Goal: Transaction & Acquisition: Purchase product/service

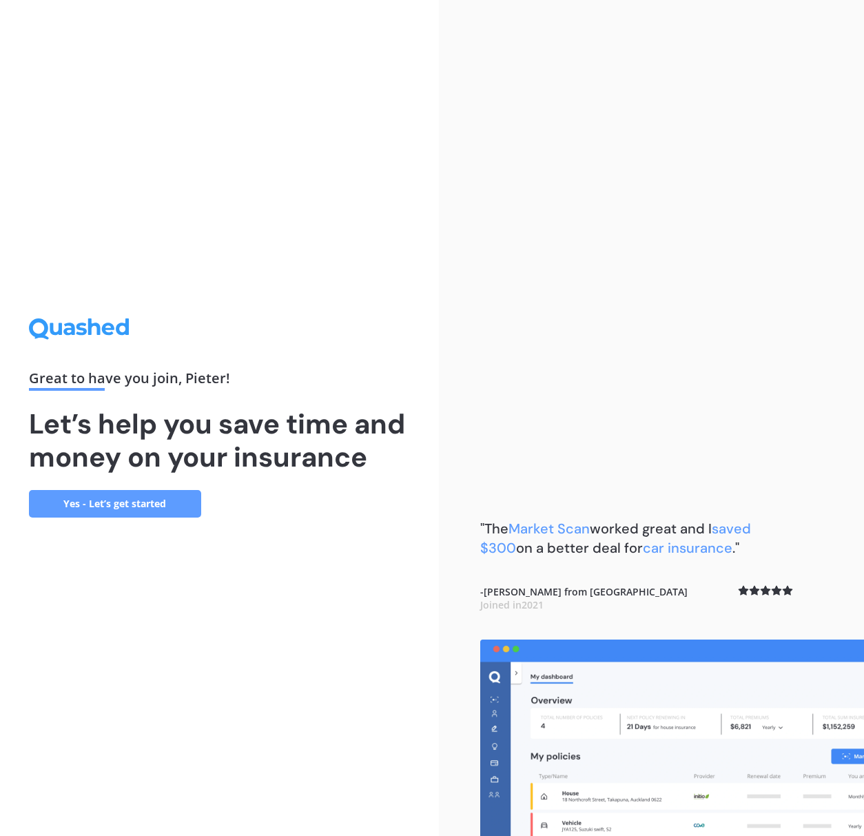
click at [144, 503] on link "Yes - Let’s get started" at bounding box center [115, 504] width 172 height 28
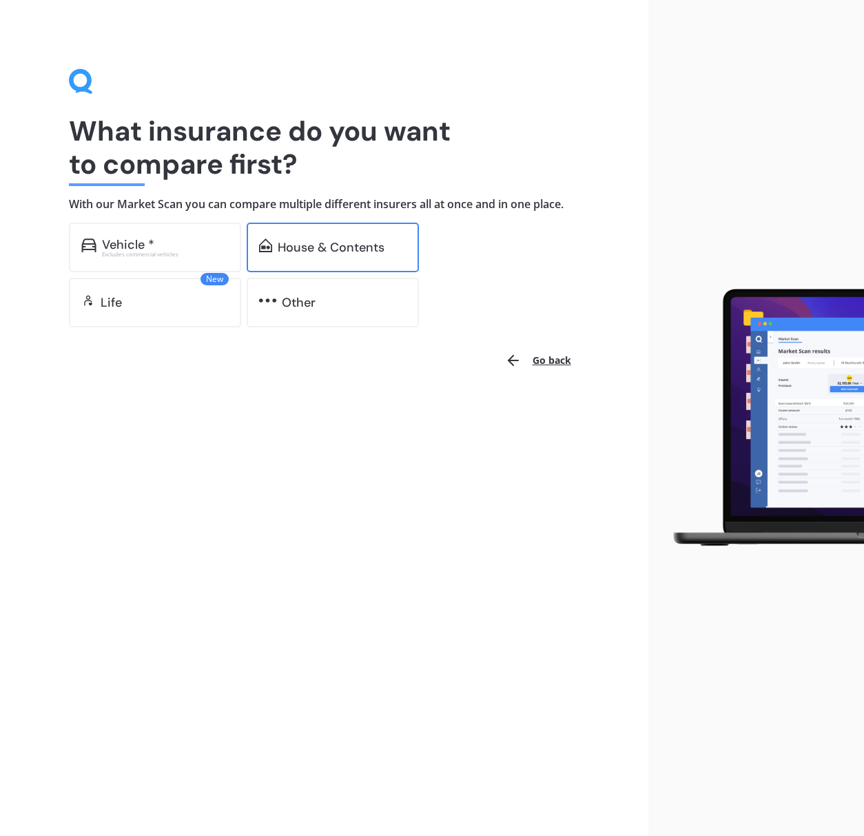
click at [322, 249] on div "House & Contents" at bounding box center [331, 247] width 107 height 14
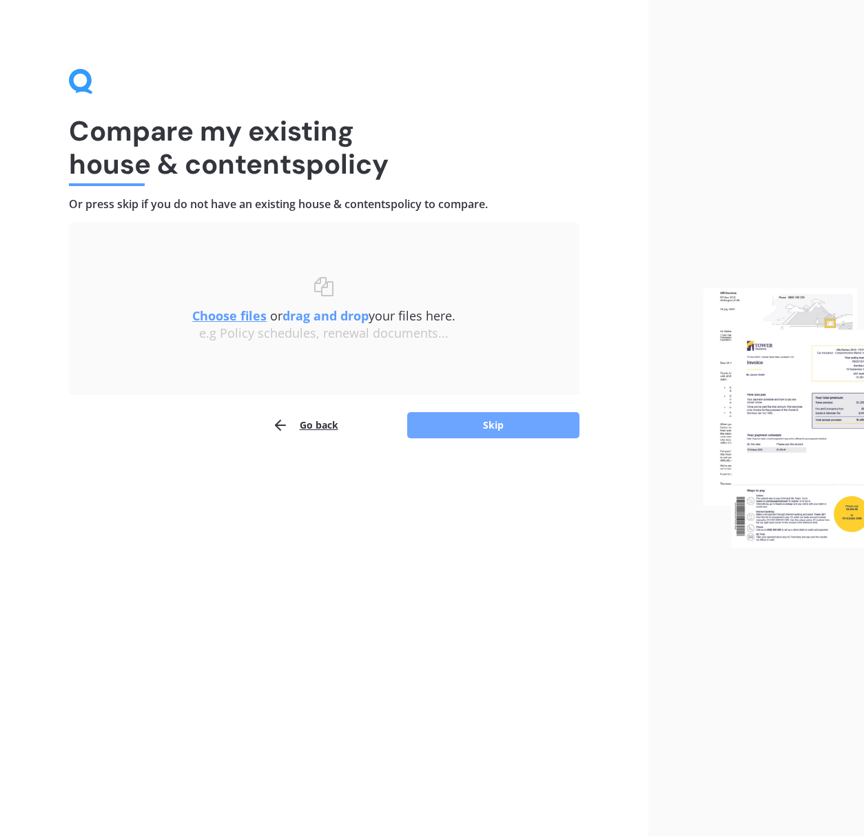
click at [495, 431] on button "Skip" at bounding box center [493, 425] width 172 height 26
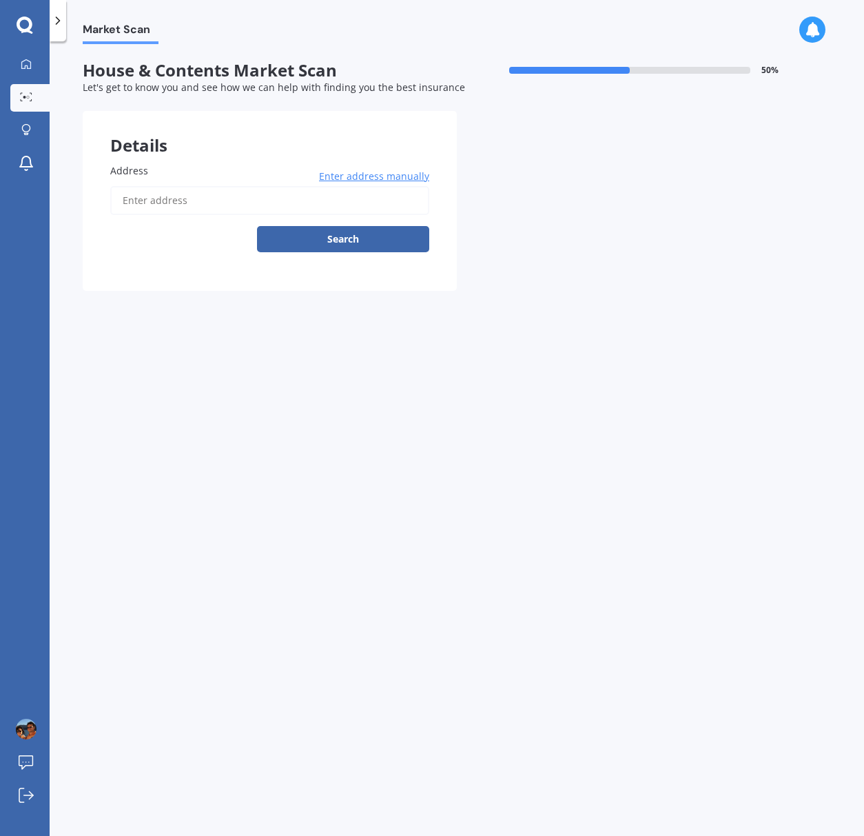
click at [166, 203] on input "Address" at bounding box center [269, 200] width 319 height 29
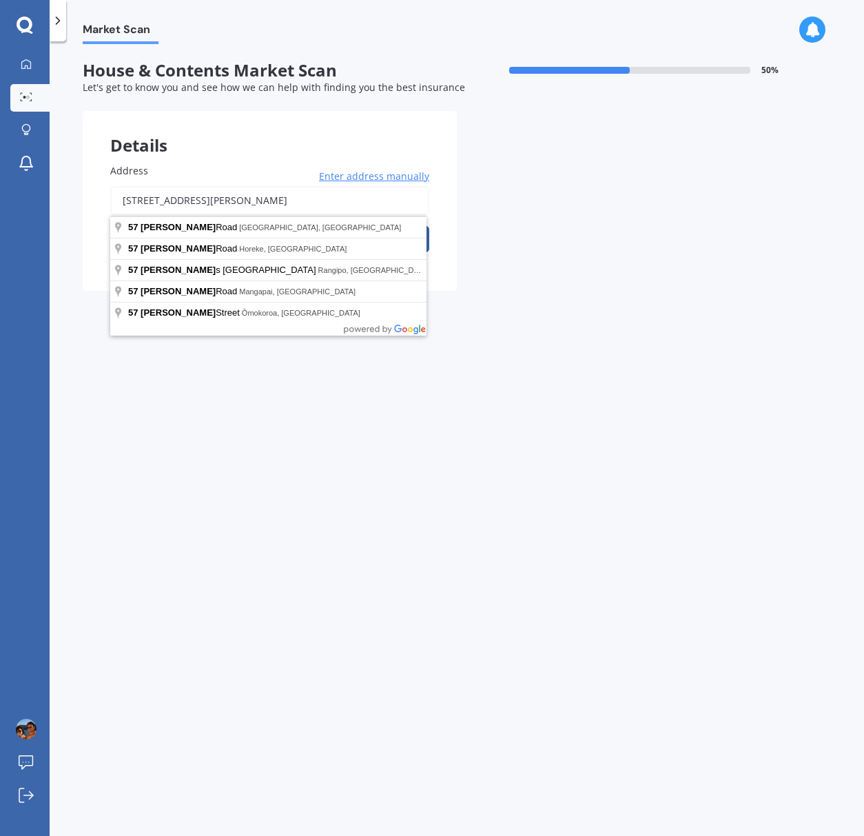
type input "57 McDonnell Road, Arrowtown 9302"
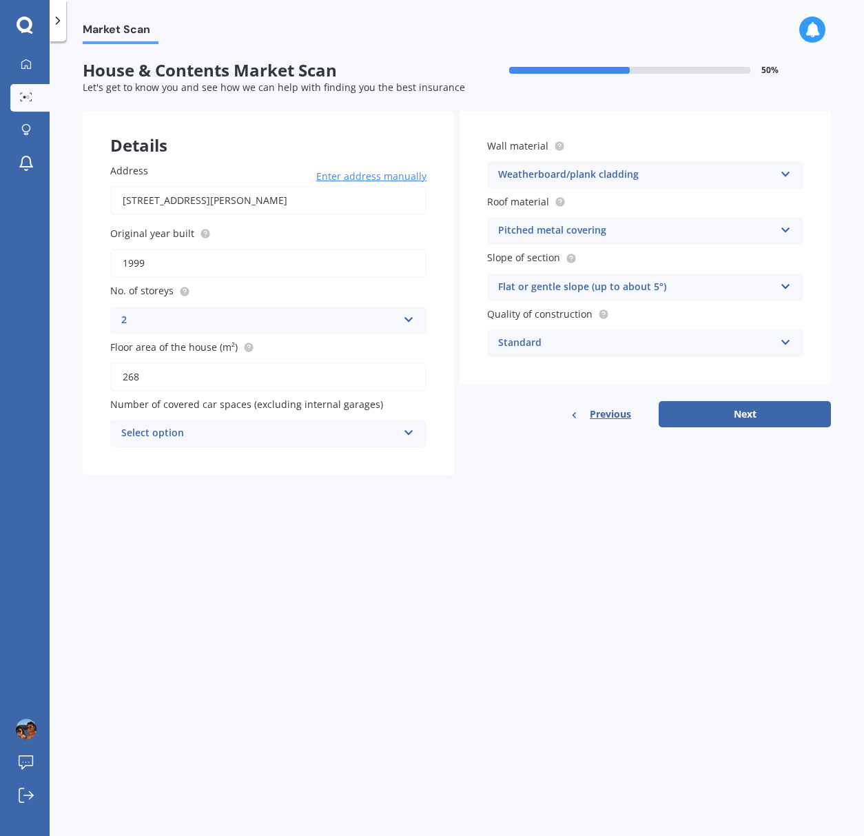
click at [404, 435] on icon at bounding box center [409, 430] width 12 height 10
click at [149, 437] on div "0" at bounding box center [259, 433] width 276 height 17
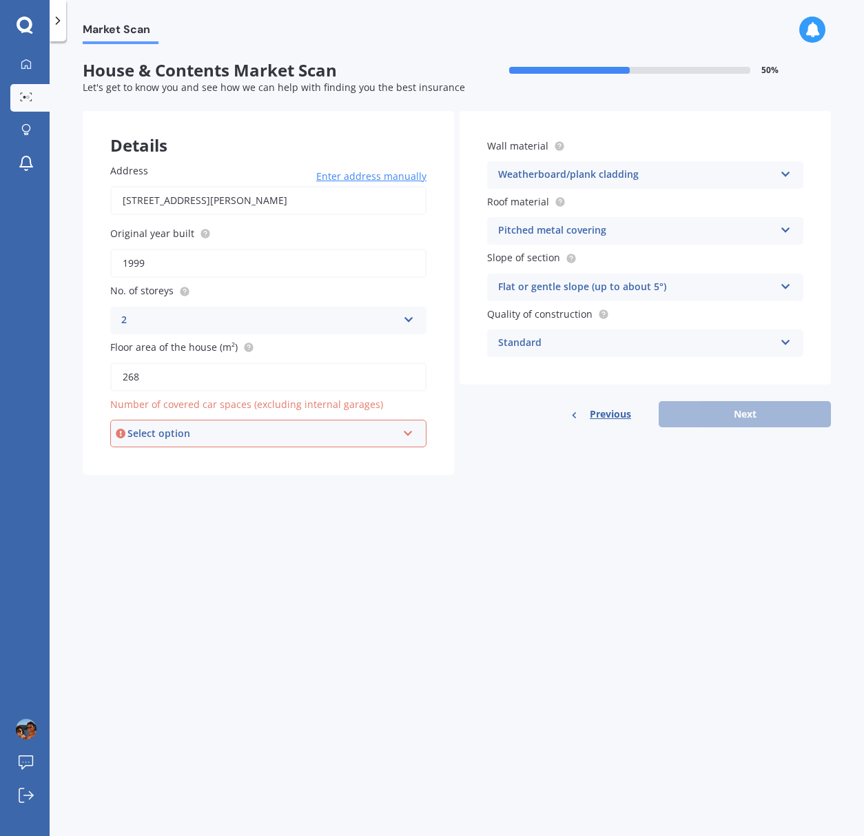
click at [169, 434] on div "Select option" at bounding box center [261, 433] width 269 height 15
click at [136, 464] on div "0" at bounding box center [268, 459] width 313 height 25
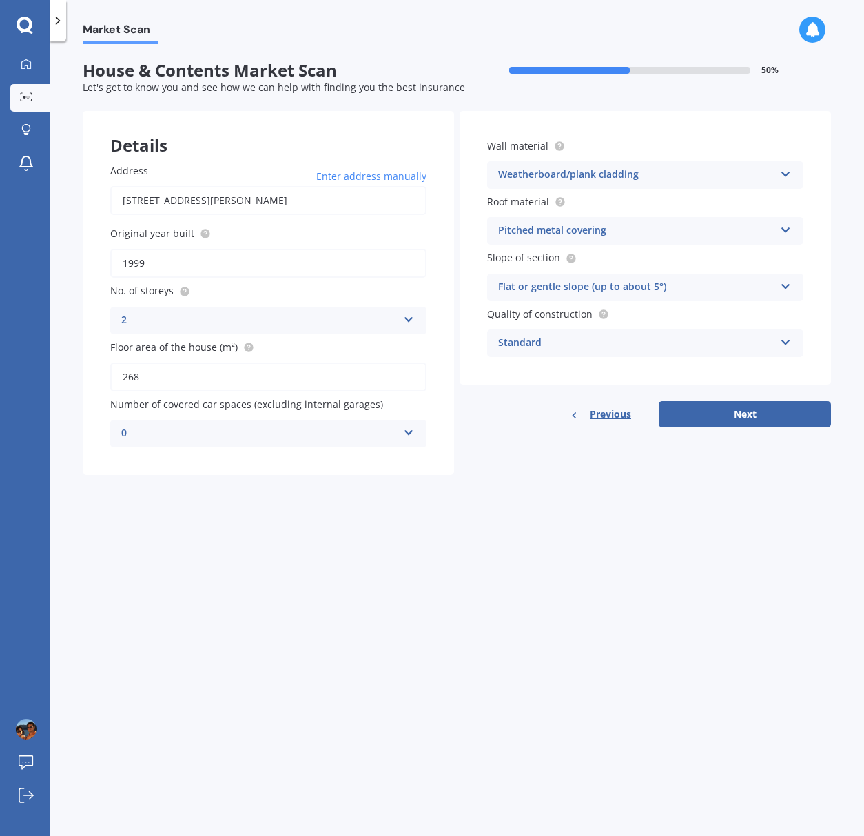
click at [642, 349] on div "Standard" at bounding box center [636, 343] width 276 height 17
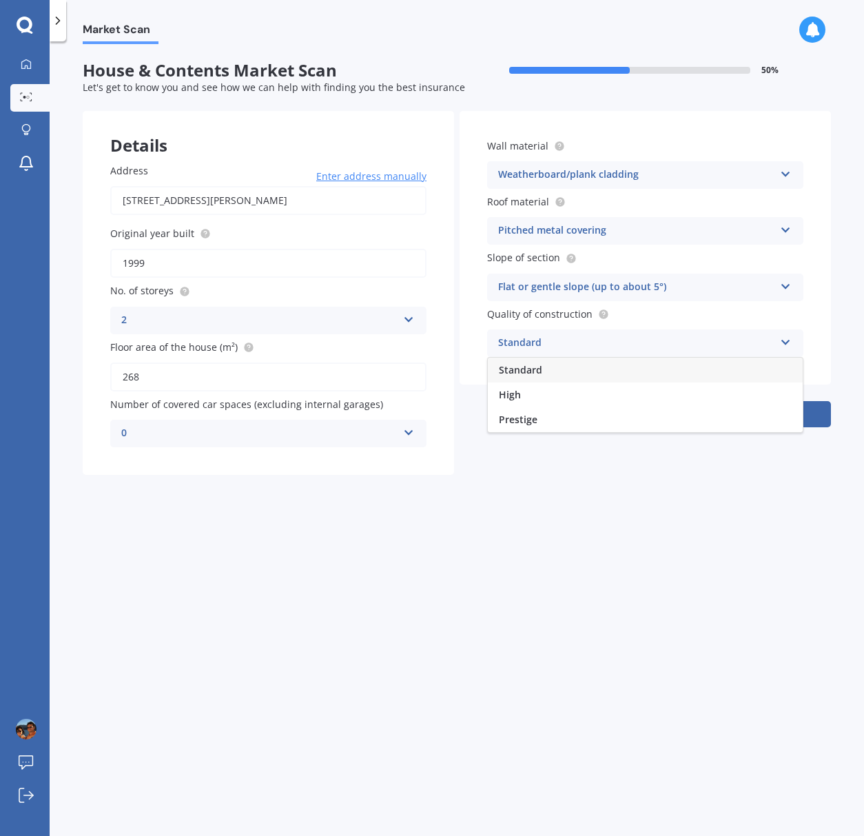
click at [554, 368] on div "Standard" at bounding box center [645, 370] width 315 height 25
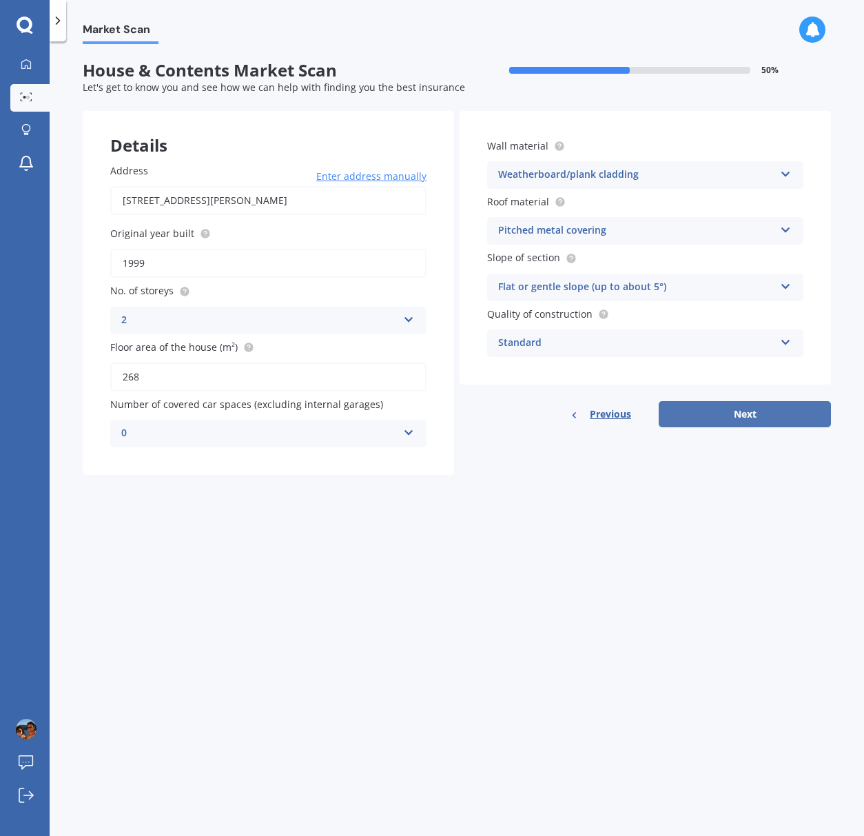
click at [754, 417] on button "Next" at bounding box center [745, 414] width 172 height 26
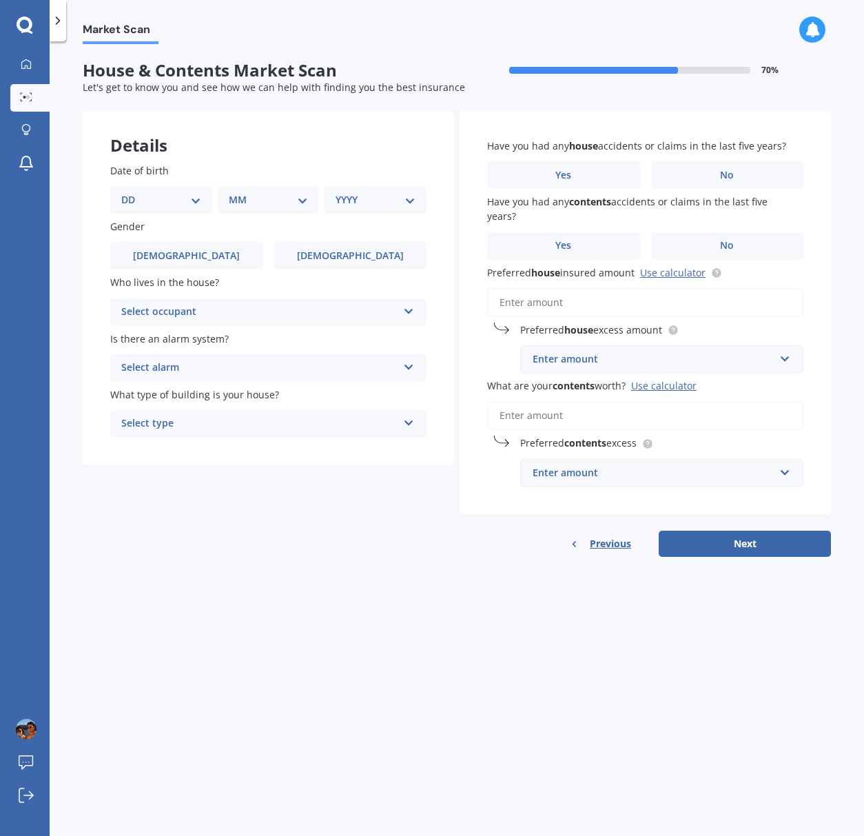
click at [148, 200] on select "DD 01 02 03 04 05 06 07 08 09 10 11 12 13 14 15 16 17 18 19 20 21 22 23 24 25 2…" at bounding box center [161, 199] width 80 height 15
select select "25"
click at [132, 192] on select "DD 01 02 03 04 05 06 07 08 09 10 11 12 13 14 15 16 17 18 19 20 21 22 23 24 25 2…" at bounding box center [161, 199] width 80 height 15
click at [256, 199] on select "MM 01 02 03 04 05 06 07 08 09 10 11 12" at bounding box center [271, 199] width 74 height 15
select select "05"
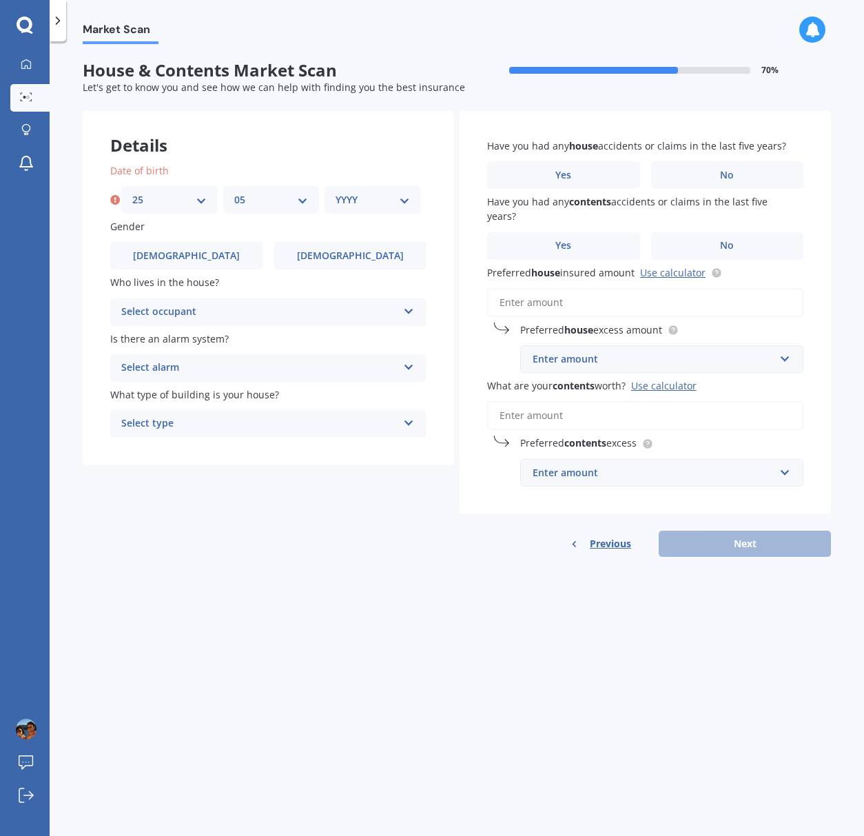
click at [234, 192] on select "MM 01 02 03 04 05 06 07 08 09 10 11 12" at bounding box center [271, 199] width 74 height 15
click at [377, 200] on select "YYYY 2009 2008 2007 2006 2005 2004 2003 2002 2001 2000 1999 1998 1997 1996 1995…" at bounding box center [373, 199] width 74 height 15
select select "1964"
click at [336, 192] on select "YYYY 2009 2008 2007 2006 2005 2004 2003 2002 2001 2000 1999 1998 1997 1996 1995…" at bounding box center [373, 199] width 74 height 15
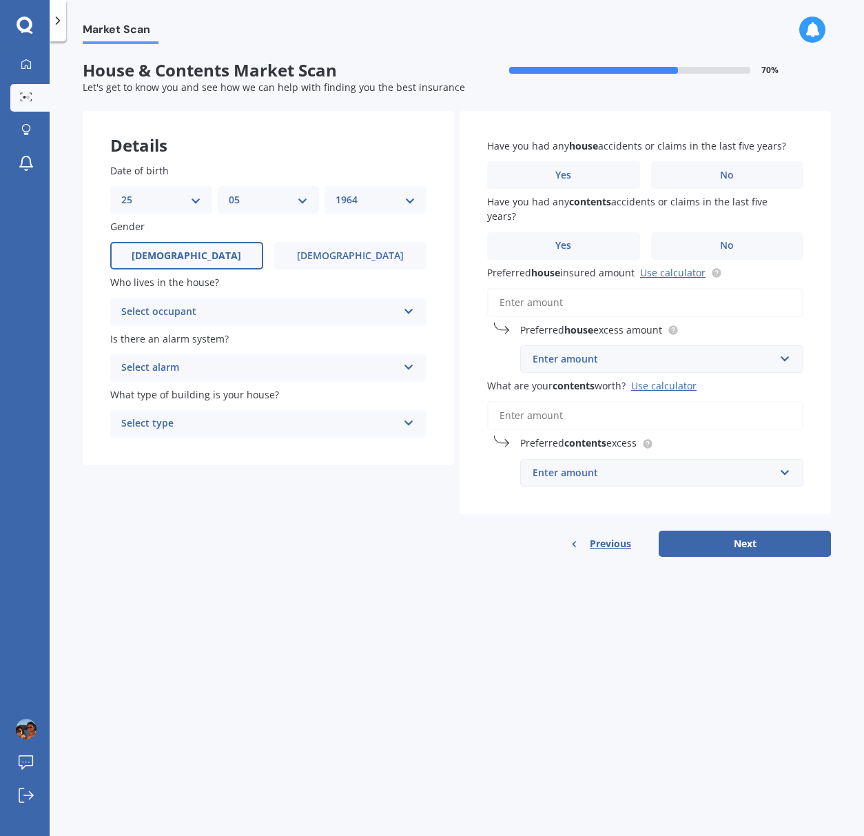
click at [198, 258] on label "Male" at bounding box center [186, 256] width 153 height 28
click at [0, 0] on input "Male" at bounding box center [0, 0] width 0 height 0
click at [212, 313] on div "Select occupant" at bounding box center [259, 312] width 276 height 17
click at [147, 340] on span "Owner" at bounding box center [137, 338] width 31 height 13
click at [191, 371] on div "Select alarm" at bounding box center [259, 368] width 276 height 17
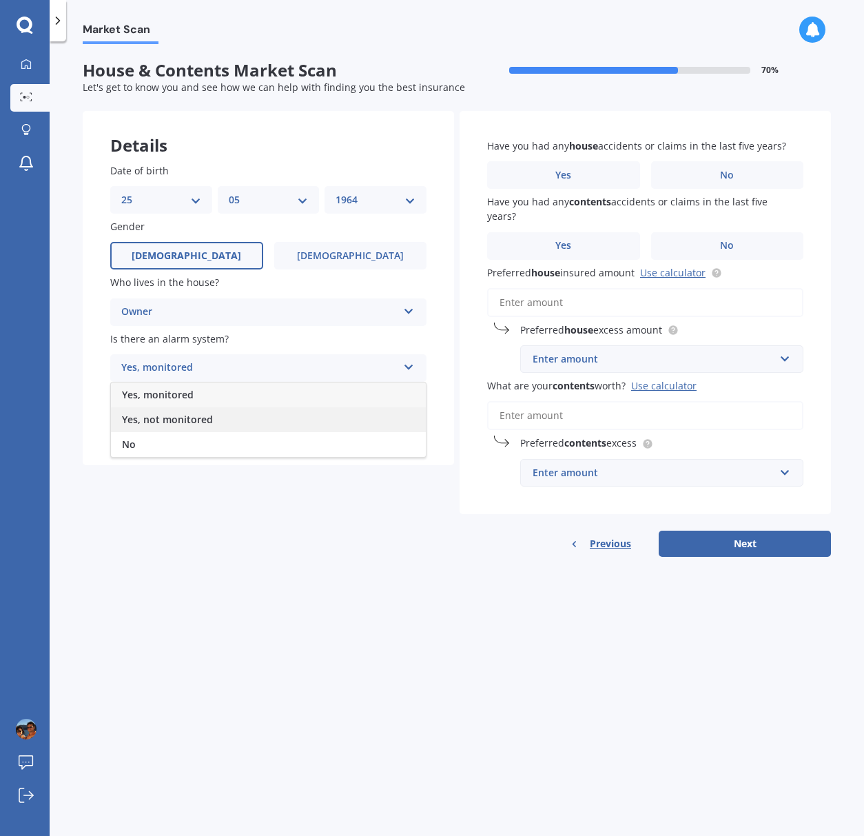
click at [188, 421] on span "Yes, not monitored" at bounding box center [167, 419] width 91 height 13
click at [211, 369] on div "Yes, not monitored" at bounding box center [259, 368] width 276 height 17
click at [137, 448] on div "No" at bounding box center [268, 444] width 315 height 25
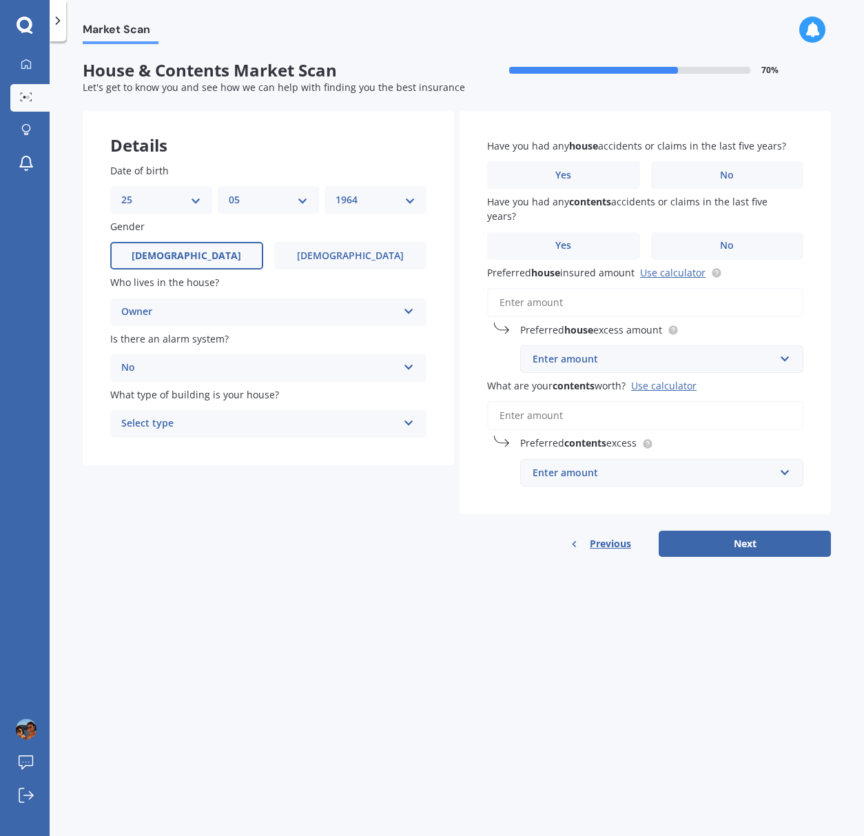
click at [187, 370] on div "No" at bounding box center [259, 368] width 276 height 17
click at [187, 420] on span "Yes, not monitored" at bounding box center [167, 419] width 91 height 13
click at [195, 427] on div "Select type" at bounding box center [259, 423] width 276 height 17
click at [178, 453] on span "Freestanding" at bounding box center [152, 450] width 61 height 13
click at [735, 180] on label "No" at bounding box center [727, 175] width 153 height 28
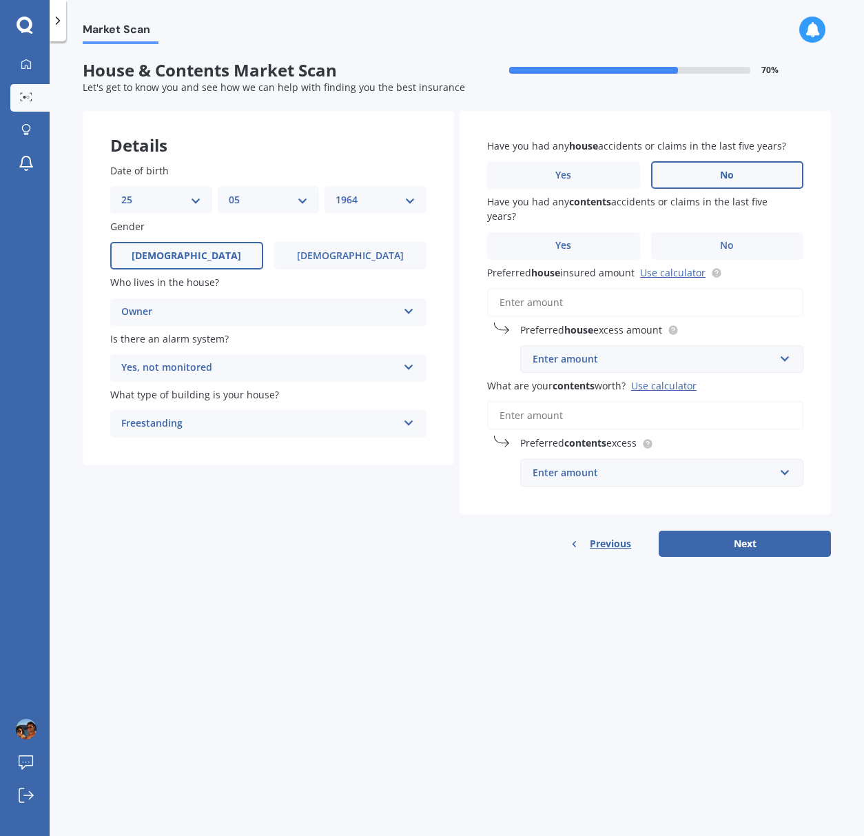
click at [0, 0] on input "No" at bounding box center [0, 0] width 0 height 0
click at [730, 240] on span "No" at bounding box center [727, 246] width 14 height 12
click at [0, 0] on input "No" at bounding box center [0, 0] width 0 height 0
click at [563, 295] on input "Preferred house insured amount Use calculator" at bounding box center [645, 302] width 316 height 29
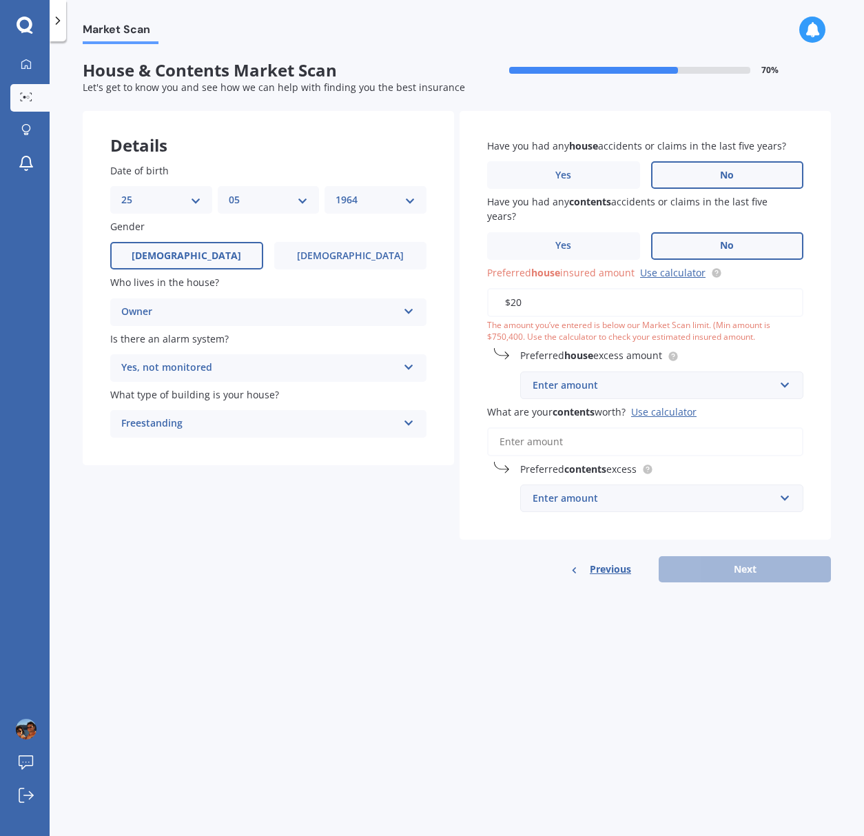
type input "$2"
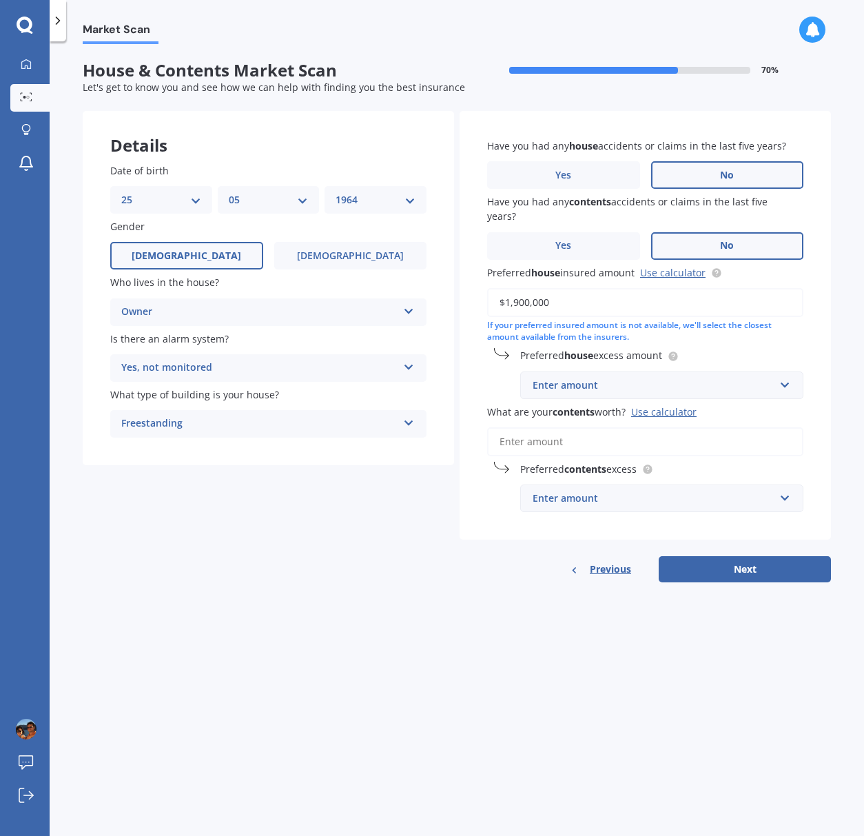
click at [522, 288] on input "$1,900,000" at bounding box center [645, 302] width 316 height 29
type input "$1,950,000"
click at [787, 372] on input "text" at bounding box center [657, 385] width 271 height 26
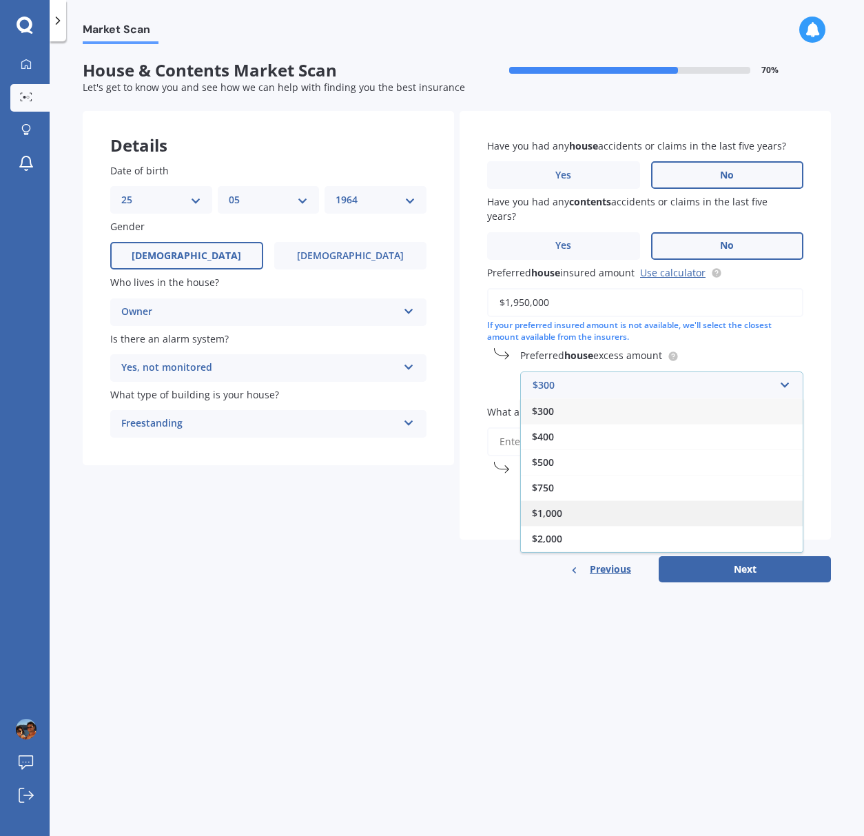
click at [583, 500] on div "$1,000" at bounding box center [662, 512] width 282 height 25
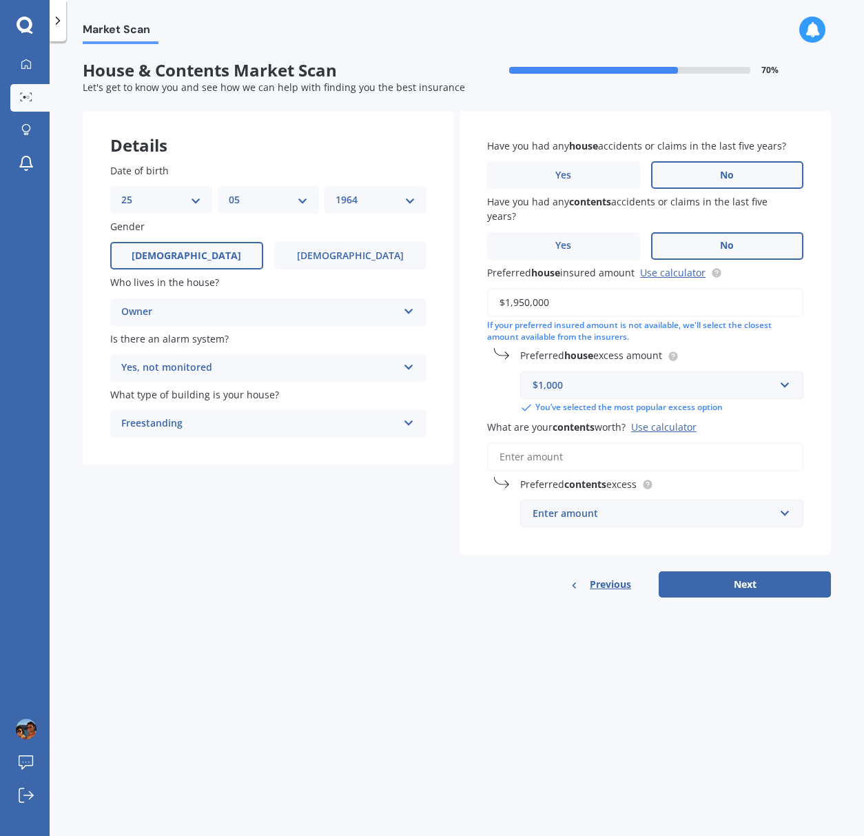
click at [539, 443] on input "What are your contents worth? Use calculator" at bounding box center [645, 456] width 316 height 29
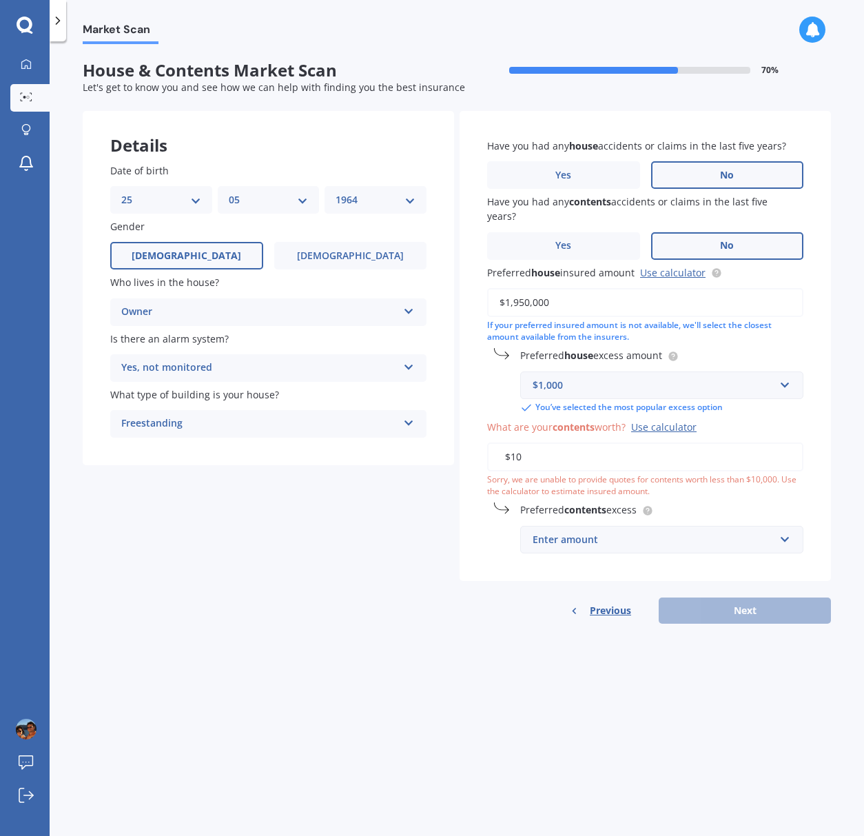
type input "$1"
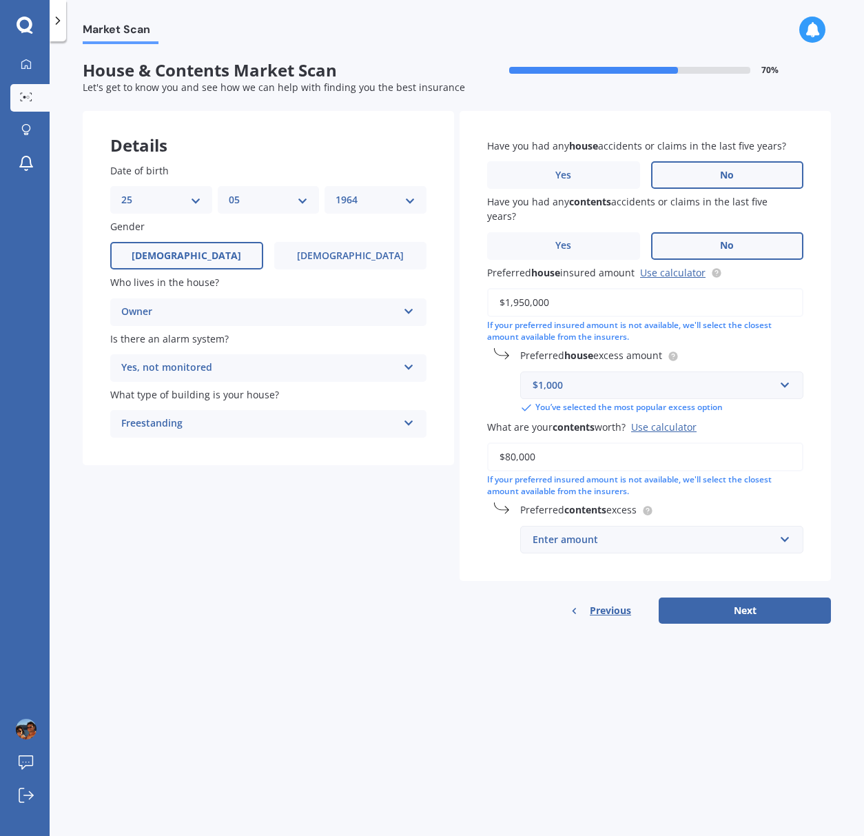
click at [510, 444] on input "$80,000" at bounding box center [645, 456] width 316 height 29
type input "$60,000"
click at [686, 532] on div "Enter amount" at bounding box center [654, 539] width 242 height 15
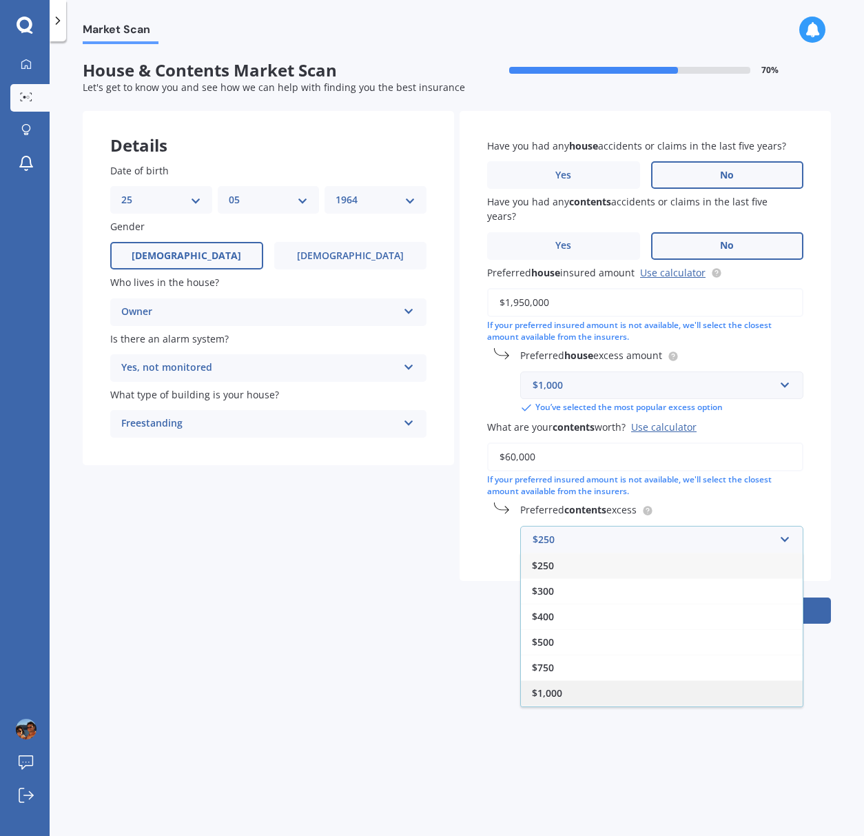
click at [564, 683] on div "$1,000" at bounding box center [662, 692] width 282 height 25
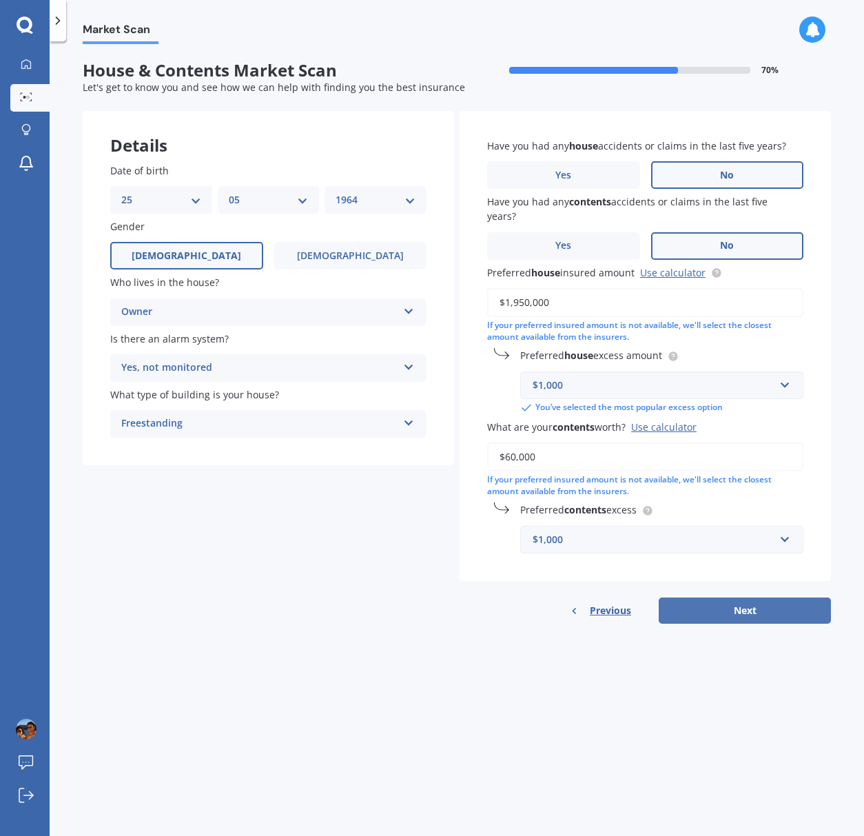
click at [751, 599] on button "Next" at bounding box center [745, 610] width 172 height 26
select select "25"
select select "05"
select select "1964"
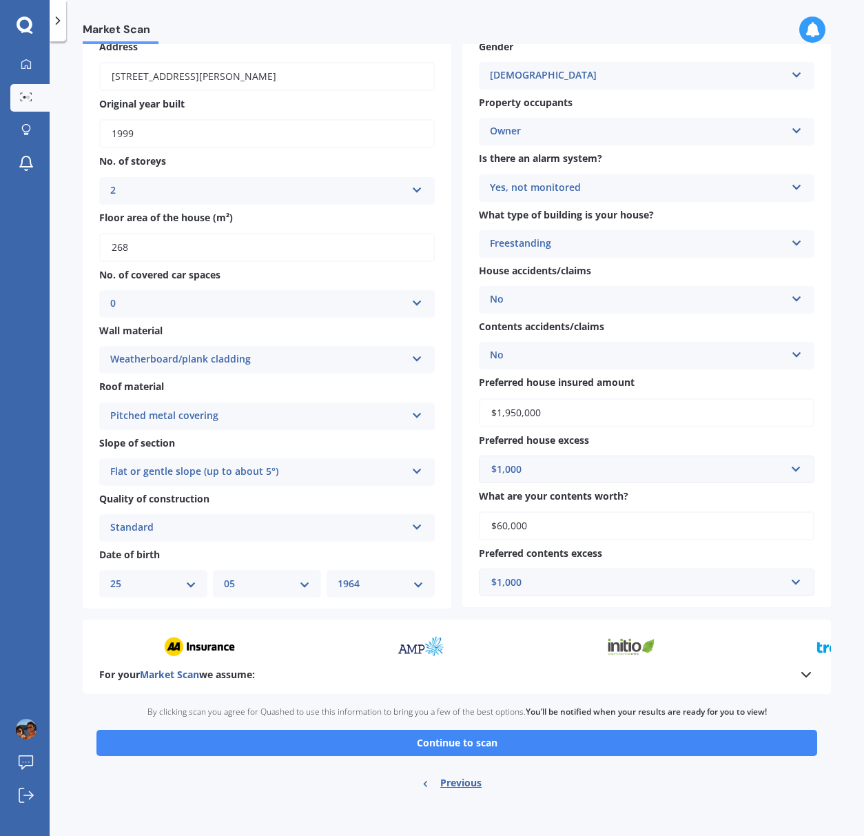
scroll to position [90, 0]
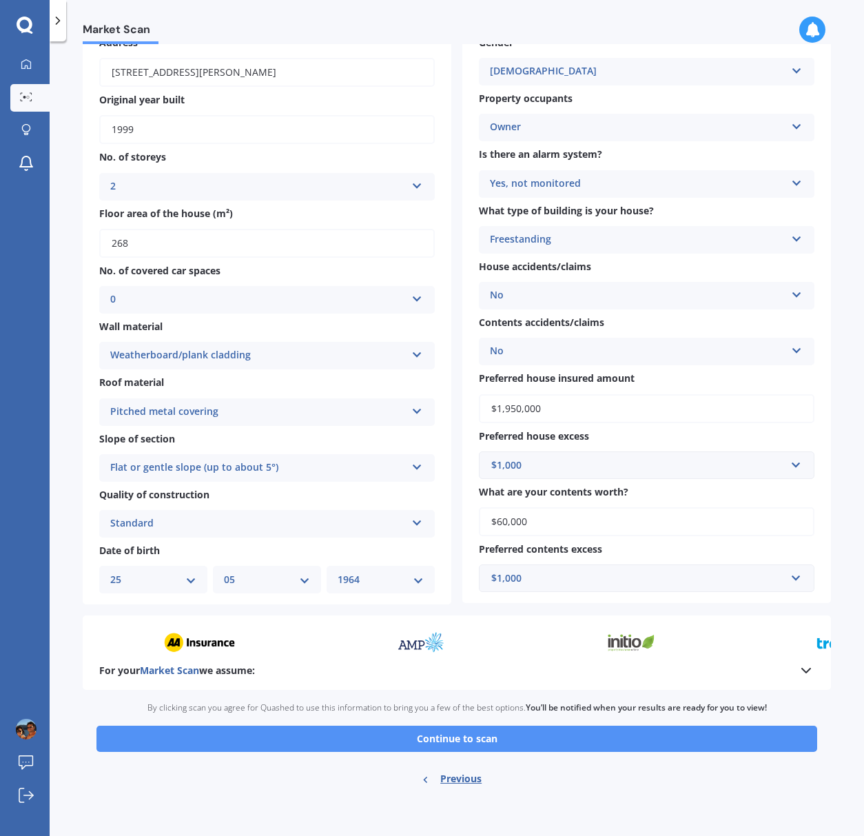
click at [475, 736] on button "Continue to scan" at bounding box center [456, 738] width 721 height 26
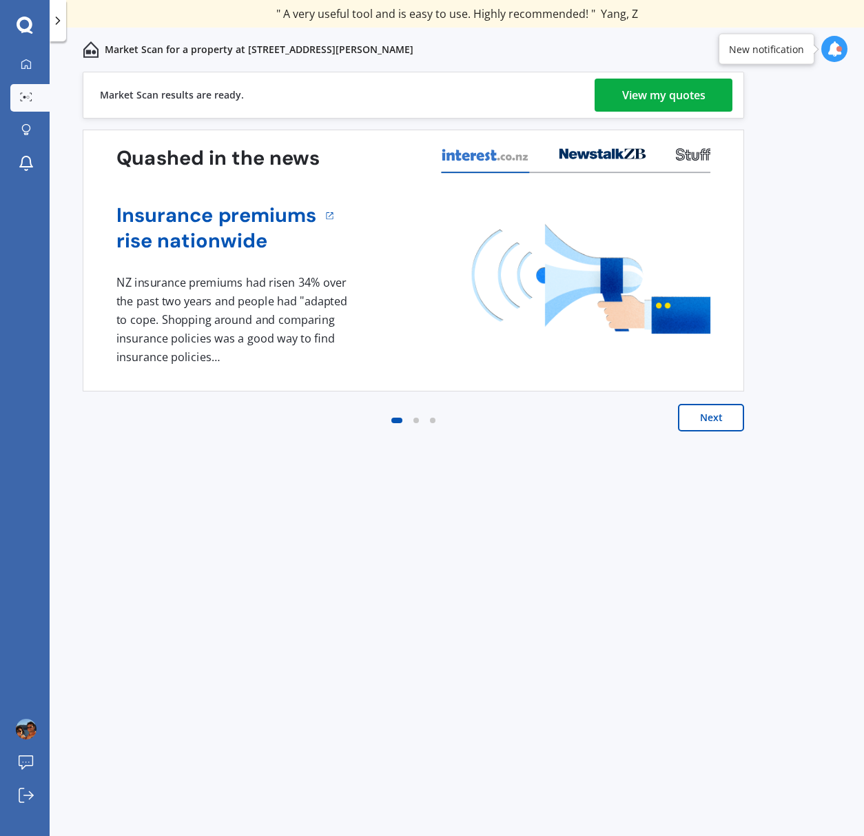
click at [688, 94] on div "View my quotes" at bounding box center [663, 95] width 83 height 33
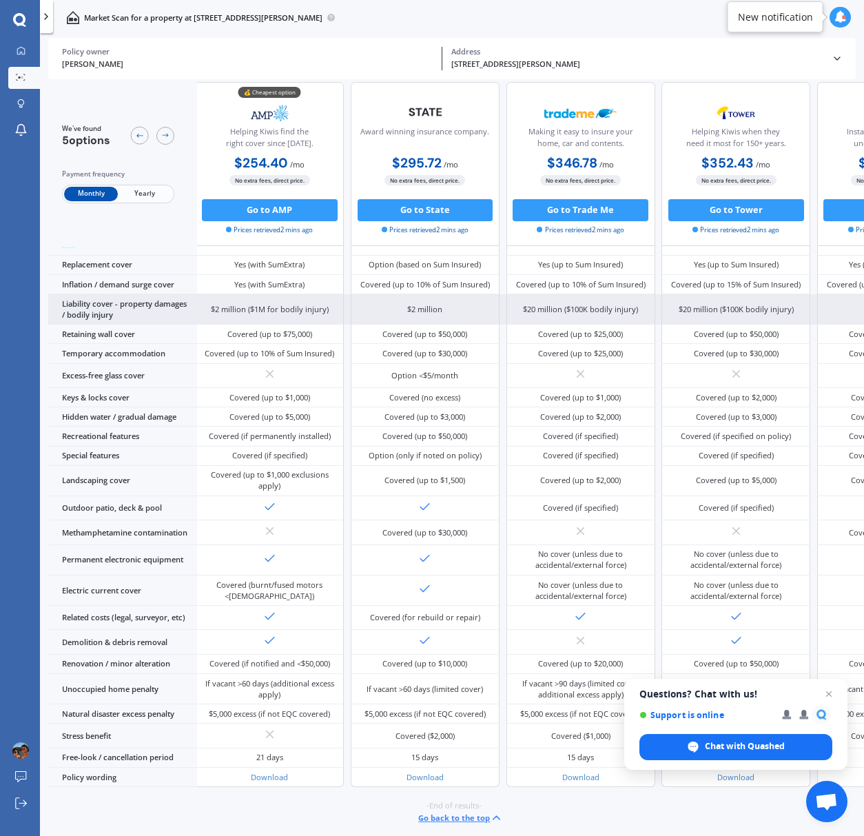
scroll to position [86, 0]
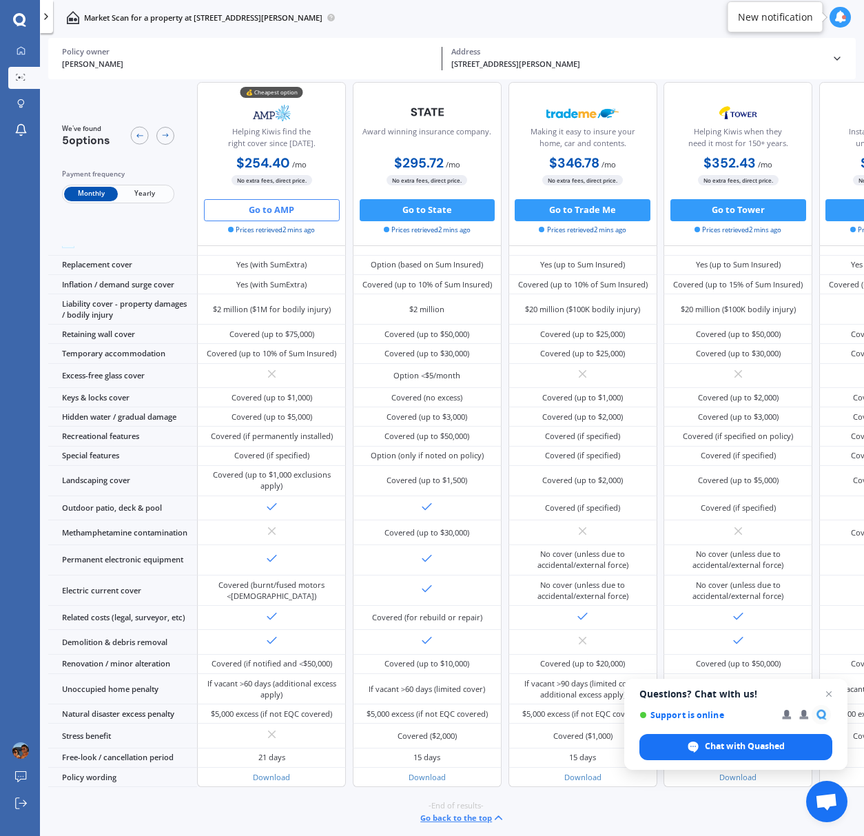
click at [278, 212] on button "Go to AMP" at bounding box center [272, 210] width 136 height 22
